Goal: Transaction & Acquisition: Purchase product/service

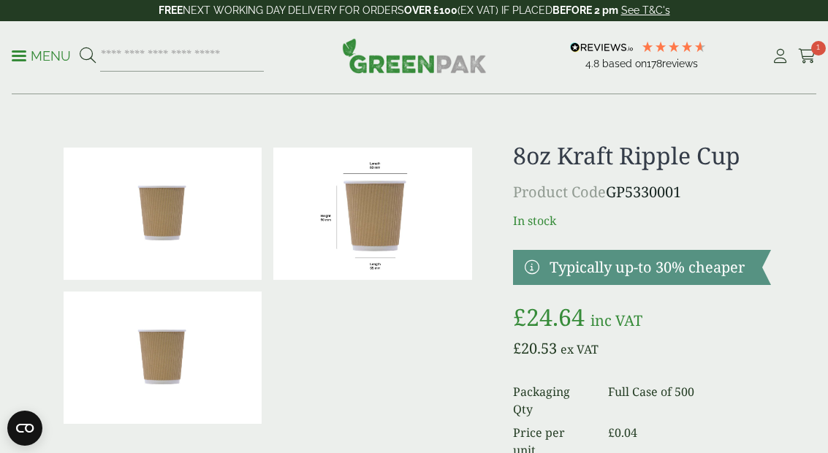
click at [823, 53] on span "1" at bounding box center [819, 48] width 15 height 15
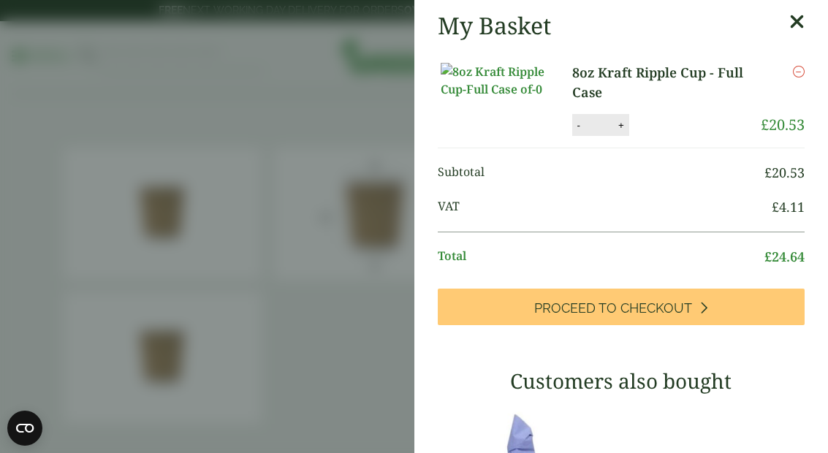
click at [585, 134] on input "*" at bounding box center [599, 125] width 29 height 31
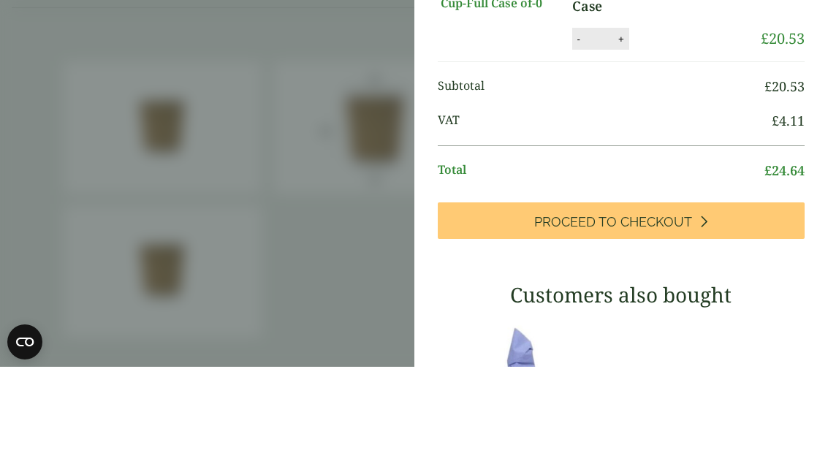
click at [614, 119] on button "+" at bounding box center [621, 125] width 15 height 12
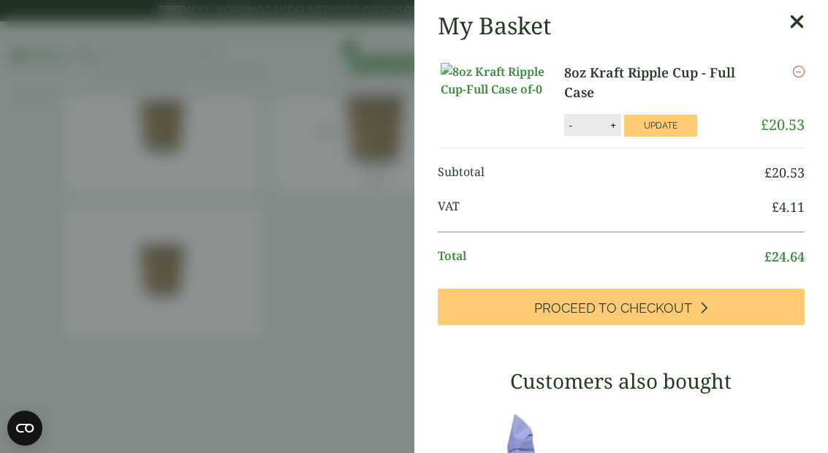
click at [577, 134] on input "*" at bounding box center [591, 125] width 29 height 31
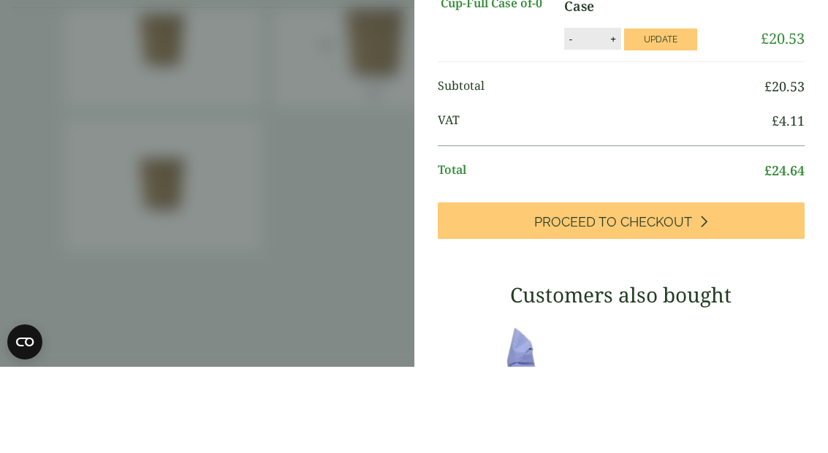
click at [570, 119] on button "-" at bounding box center [571, 125] width 12 height 12
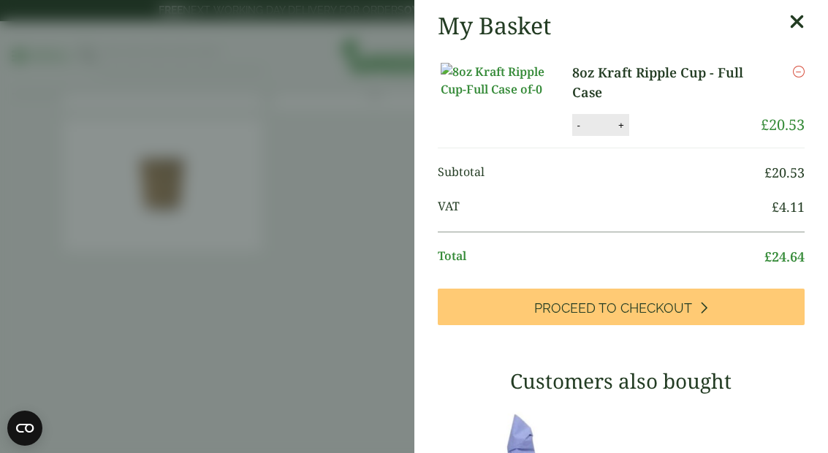
click at [573, 132] on button "-" at bounding box center [579, 125] width 12 height 12
click at [668, 129] on button "Update" at bounding box center [660, 126] width 73 height 22
click at [553, 98] on img at bounding box center [507, 80] width 132 height 35
click at [573, 132] on button "-" at bounding box center [579, 125] width 12 height 12
type input "*"
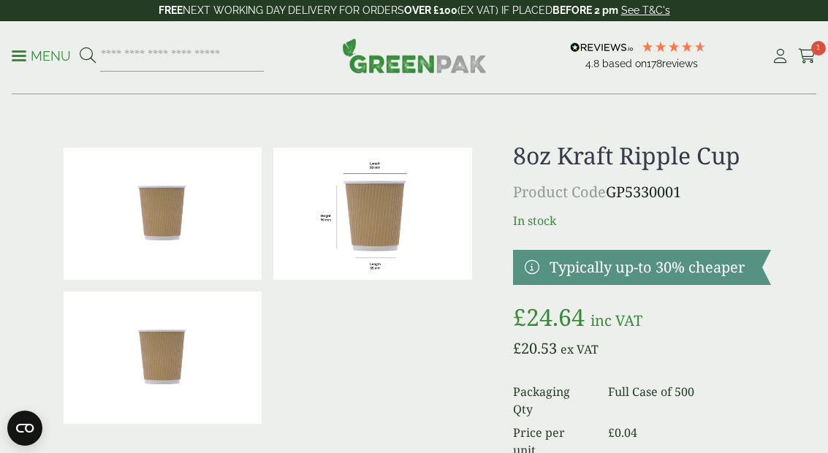
click at [814, 48] on span "1" at bounding box center [819, 48] width 15 height 15
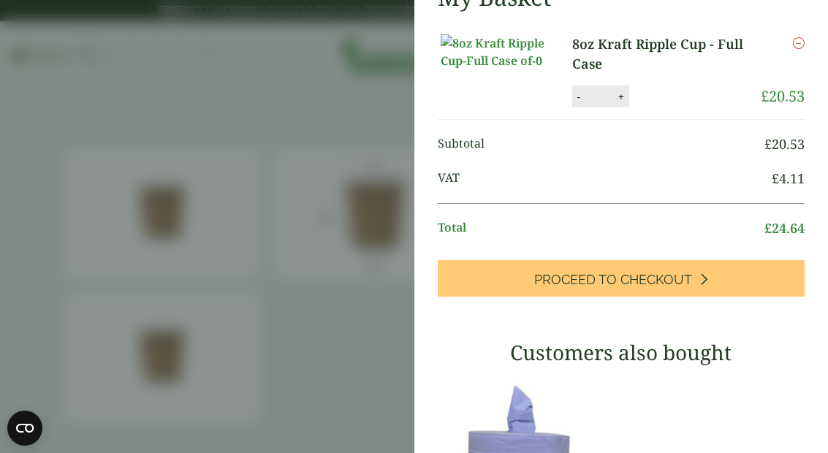
scroll to position [18, 0]
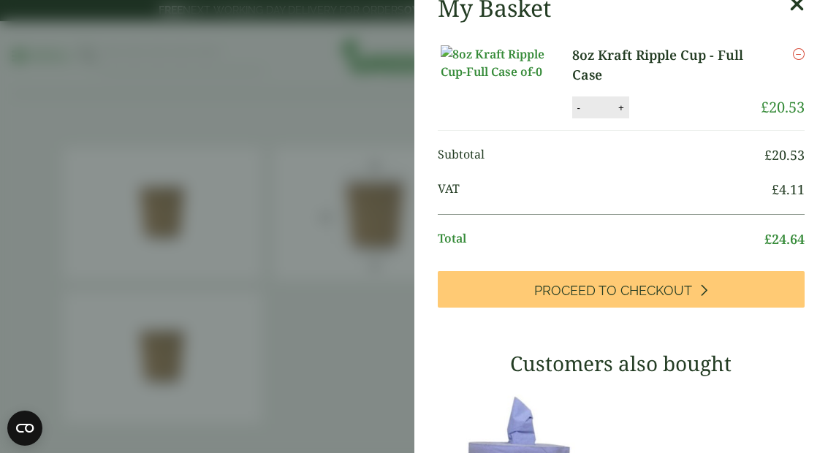
click at [573, 114] on button "-" at bounding box center [579, 108] width 12 height 12
type input "*"
